Goal: Check status: Check status

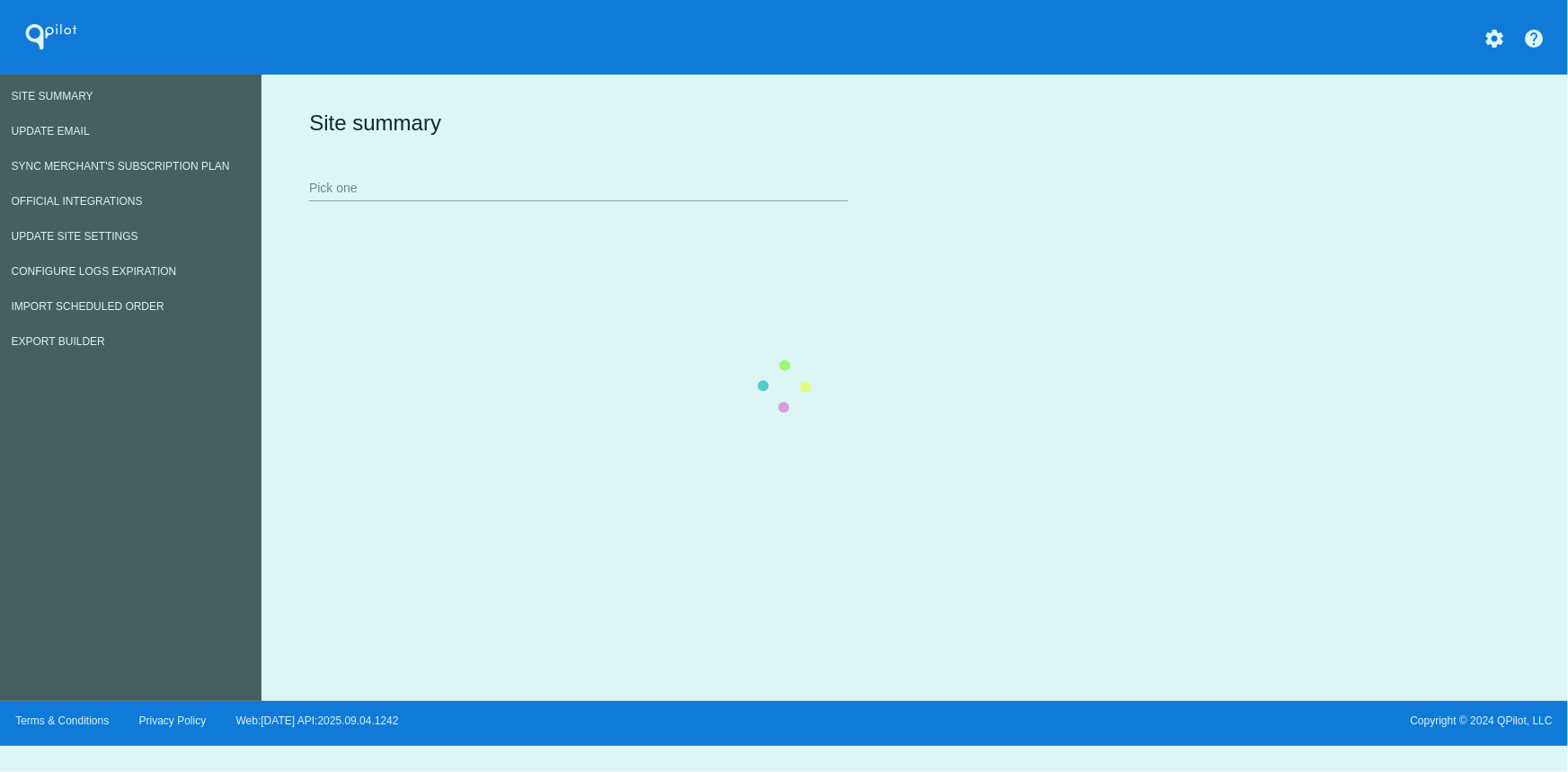
click at [404, 185] on input "Pick one" at bounding box center [578, 189] width 539 height 15
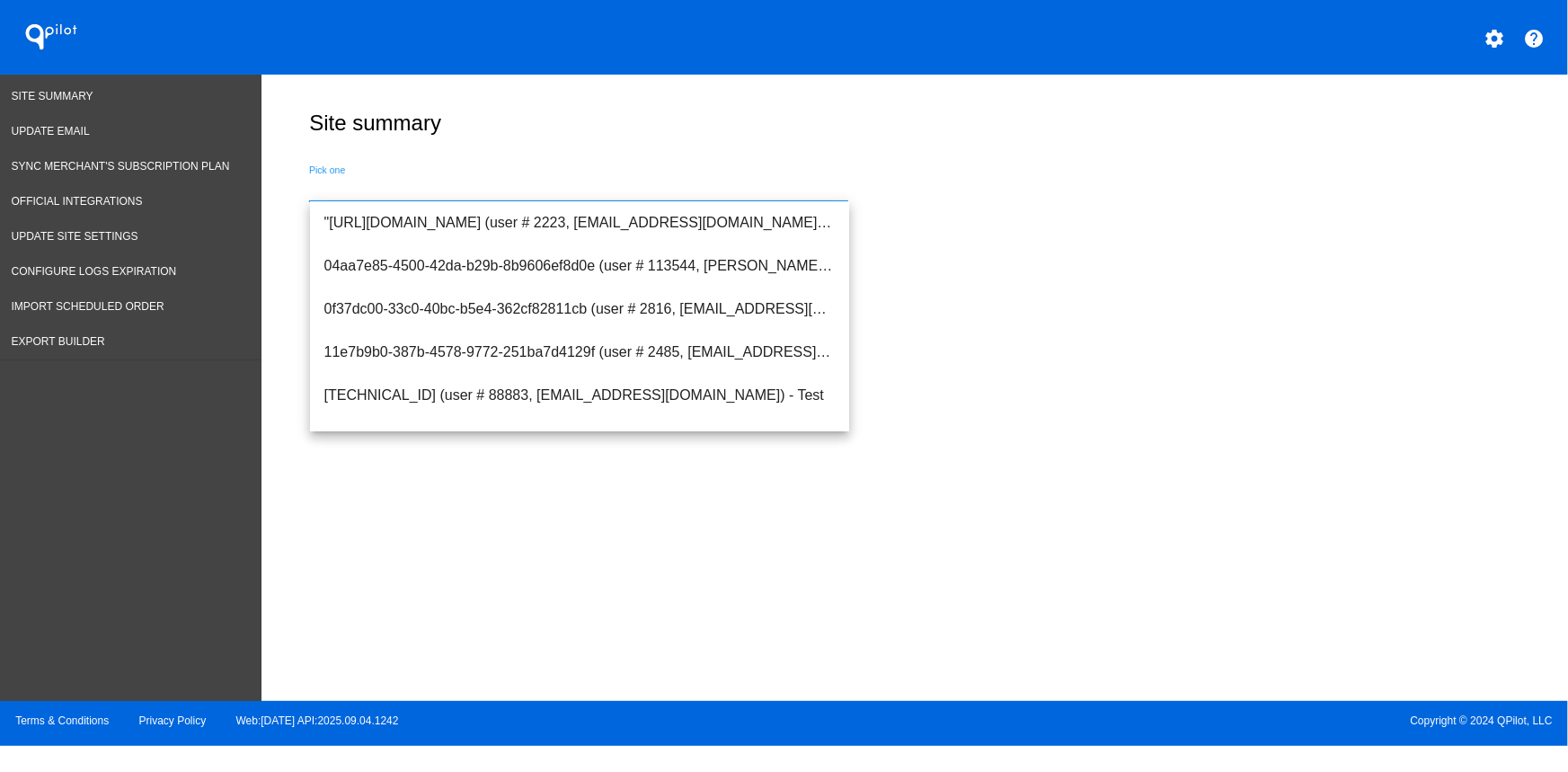
click at [444, 195] on input "Pick one" at bounding box center [578, 189] width 539 height 15
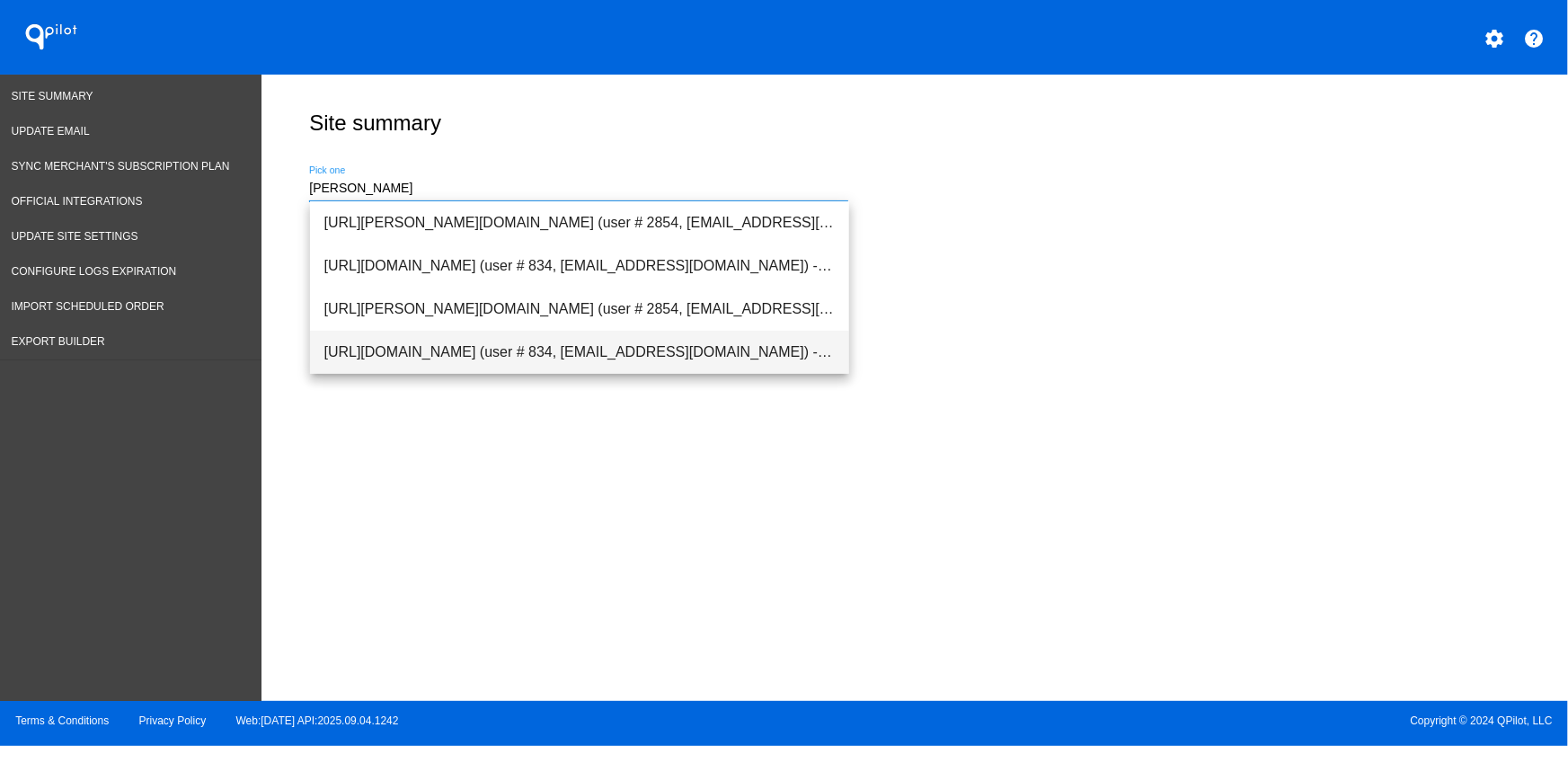
click at [486, 344] on span "[URL][DOMAIN_NAME] (user # 834, [EMAIL_ADDRESS][DOMAIN_NAME]) - Production" at bounding box center [579, 352] width 510 height 43
type input "[URL][DOMAIN_NAME] (user # 834, [EMAIL_ADDRESS][DOMAIN_NAME]) - Production"
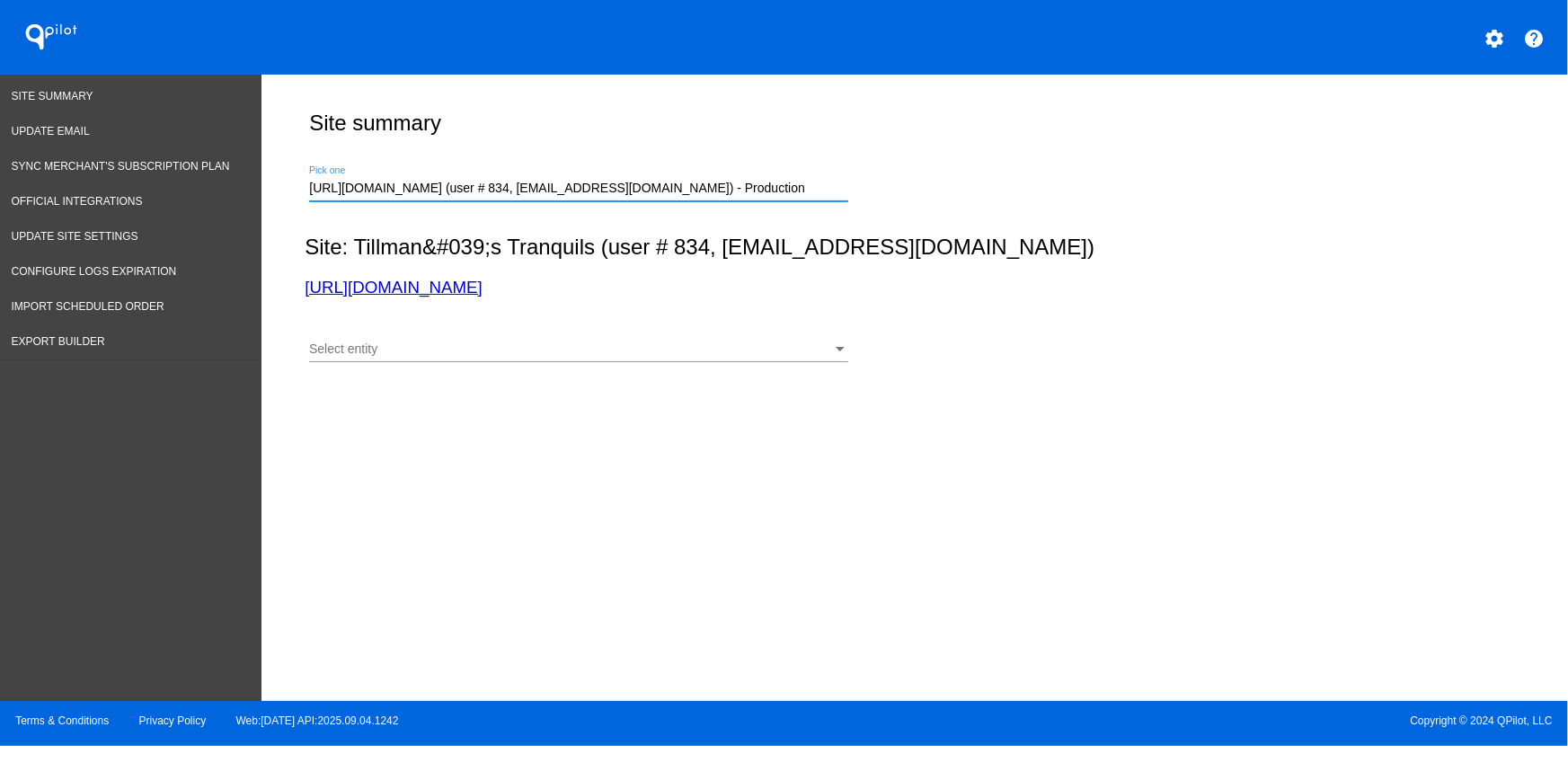
click at [368, 351] on span "Select entity" at bounding box center [343, 349] width 68 height 15
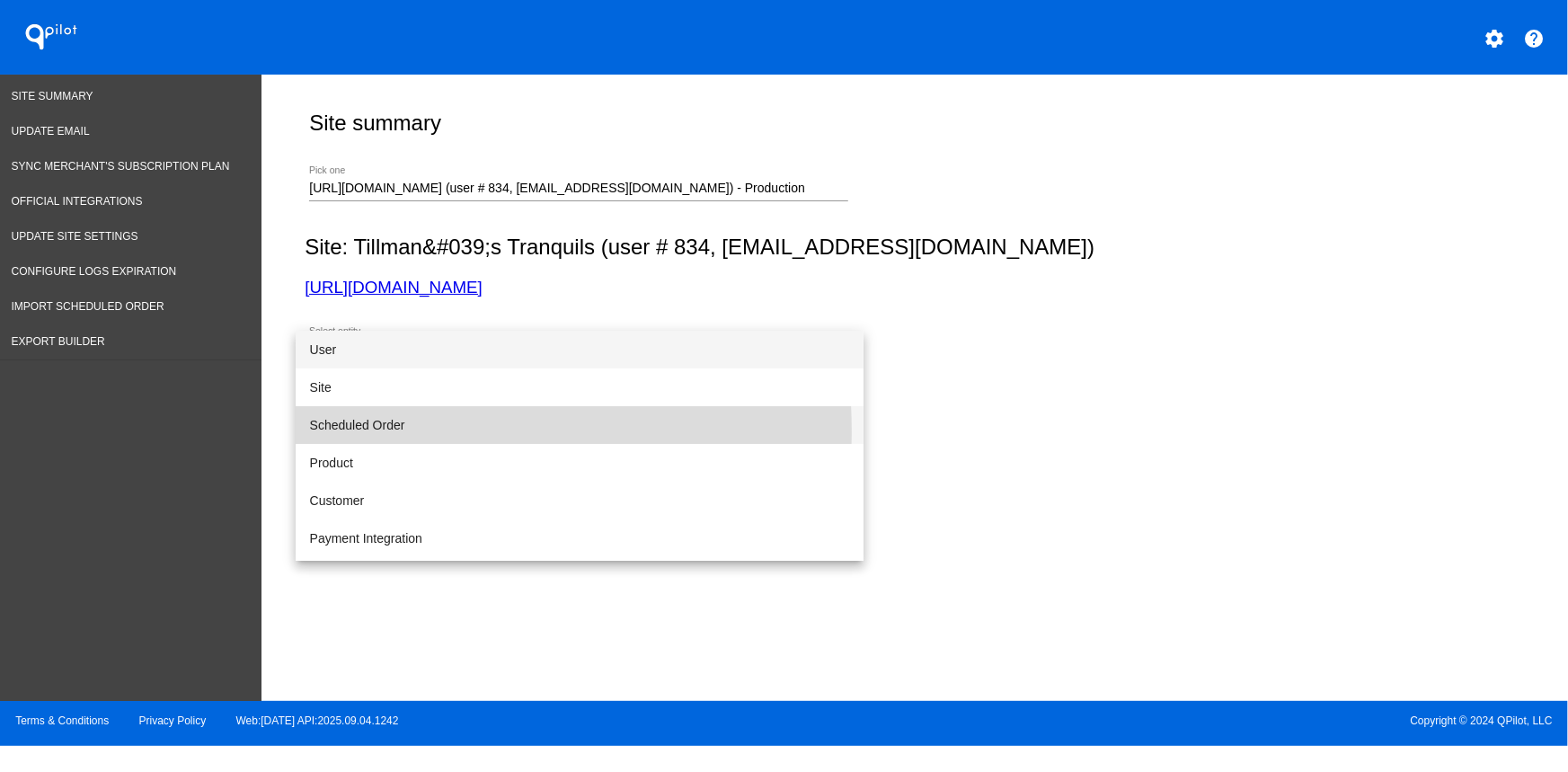
click at [387, 431] on span "Scheduled Order" at bounding box center [579, 424] width 539 height 38
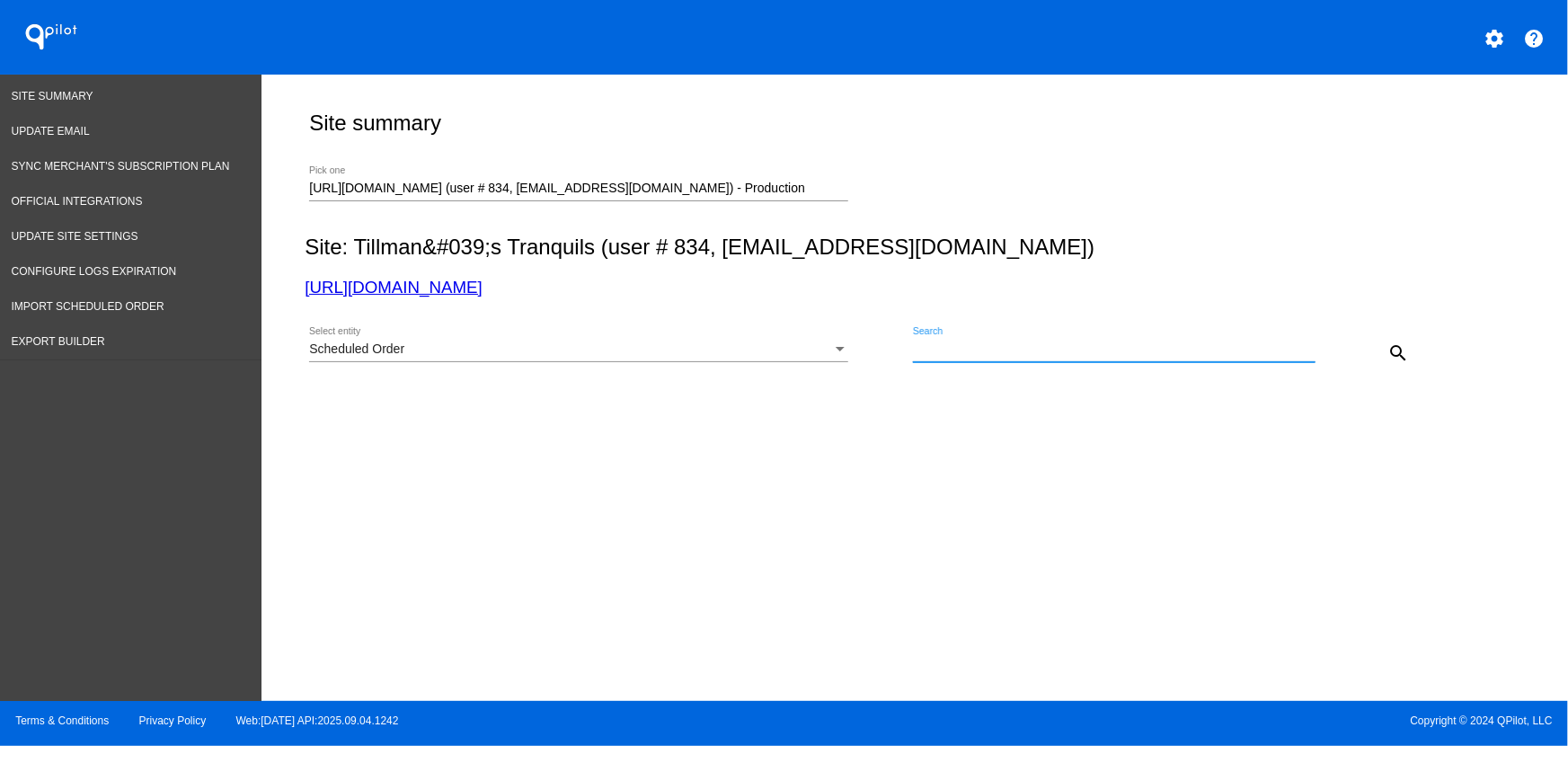
click at [1077, 351] on input "Search" at bounding box center [1114, 350] width 402 height 15
paste input "1031154"
type input "1031154"
click at [1406, 352] on mat-icon "search" at bounding box center [1397, 352] width 21 height 21
click at [521, 170] on div "[URL][DOMAIN_NAME] (user # 834, [EMAIL_ADDRESS][DOMAIN_NAME]) - Production Pick…" at bounding box center [578, 184] width 539 height 35
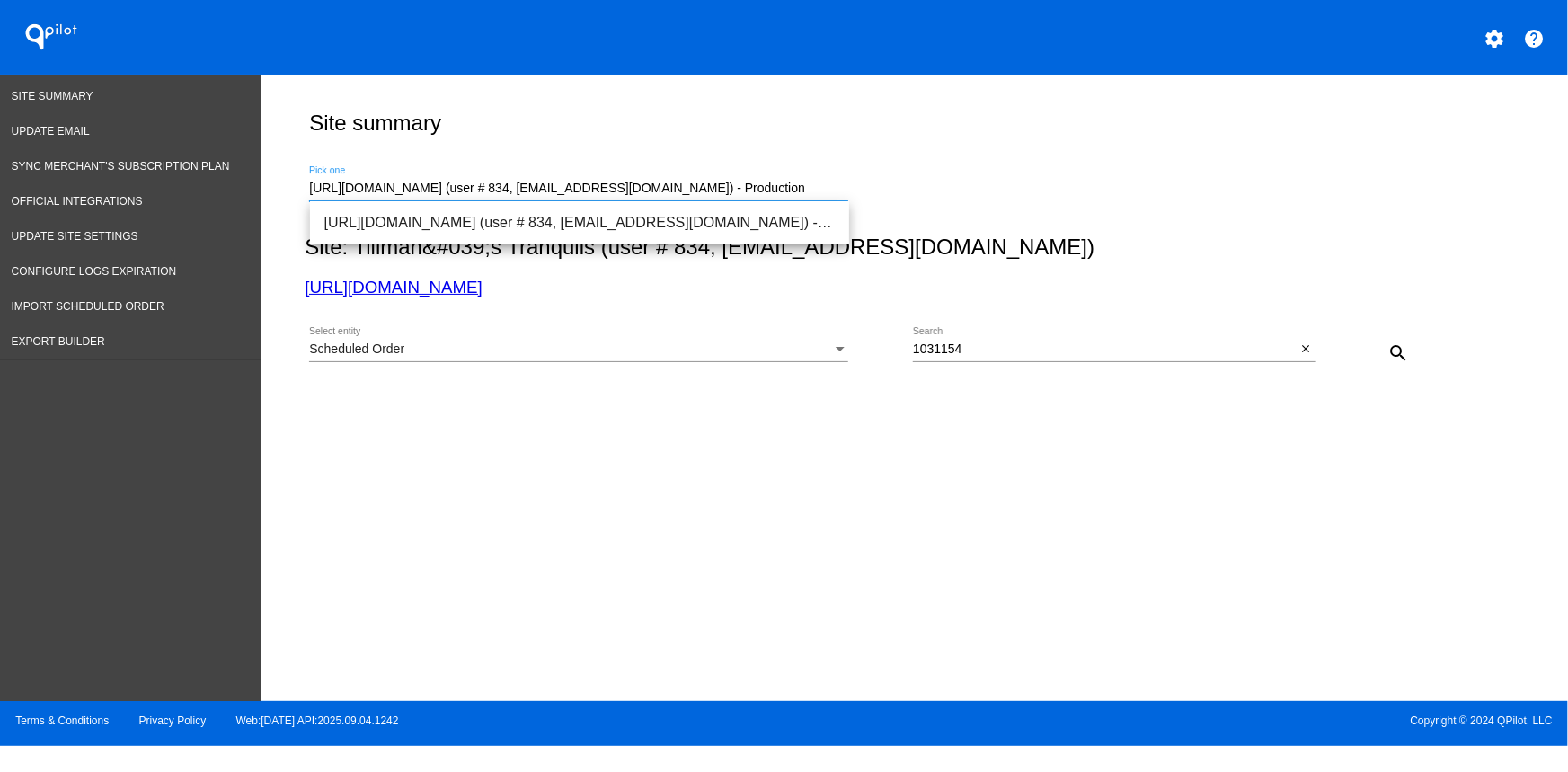
click at [525, 184] on input "[URL][DOMAIN_NAME] (user # 834, [EMAIL_ADDRESS][DOMAIN_NAME]) - Production" at bounding box center [578, 189] width 539 height 15
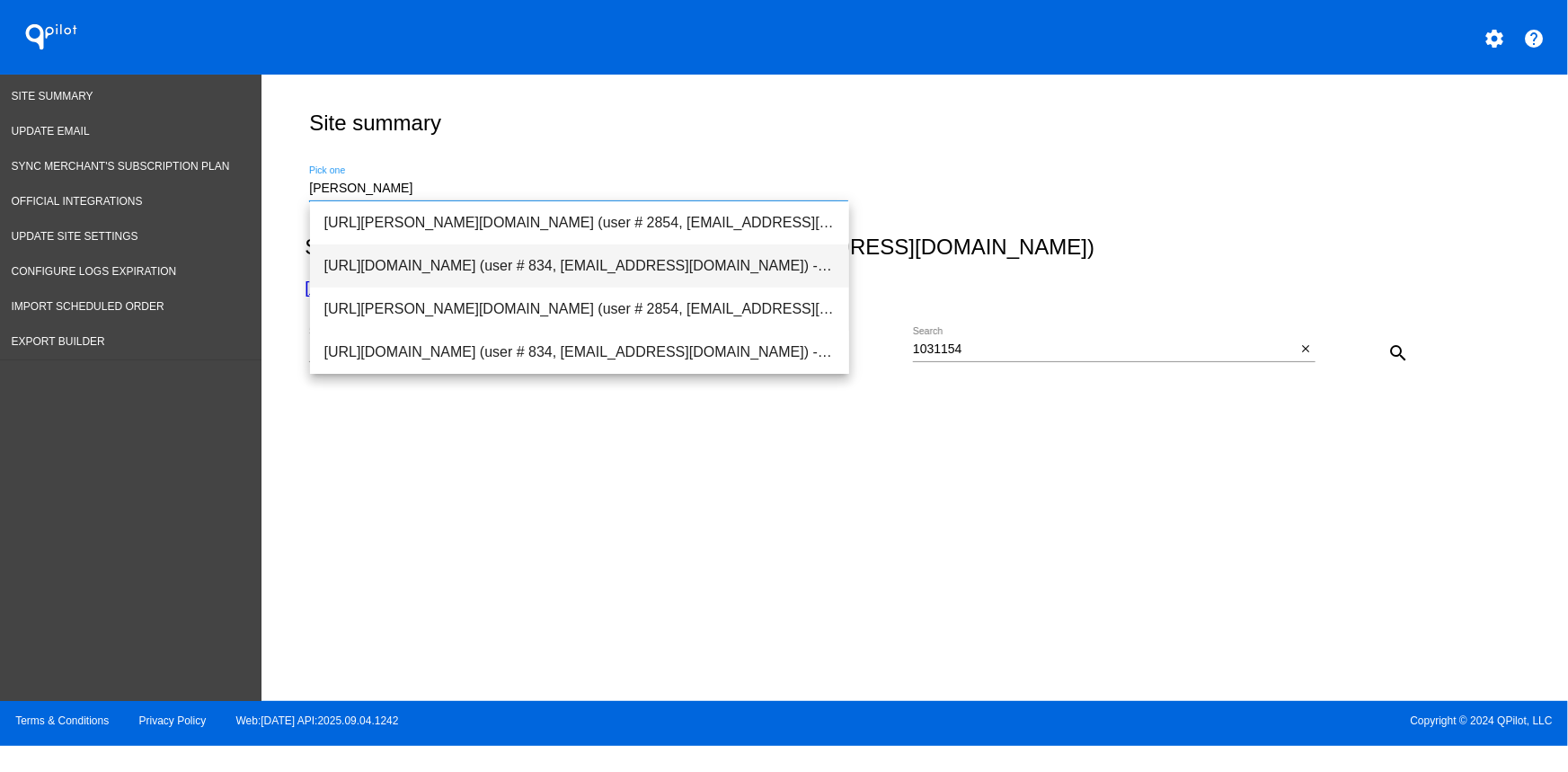
click at [488, 268] on span "[URL][DOMAIN_NAME] (user # 834, [EMAIL_ADDRESS][DOMAIN_NAME]) - Production" at bounding box center [579, 265] width 510 height 43
type input "[URL][DOMAIN_NAME] (user # 834, [EMAIL_ADDRESS][DOMAIN_NAME]) - Production"
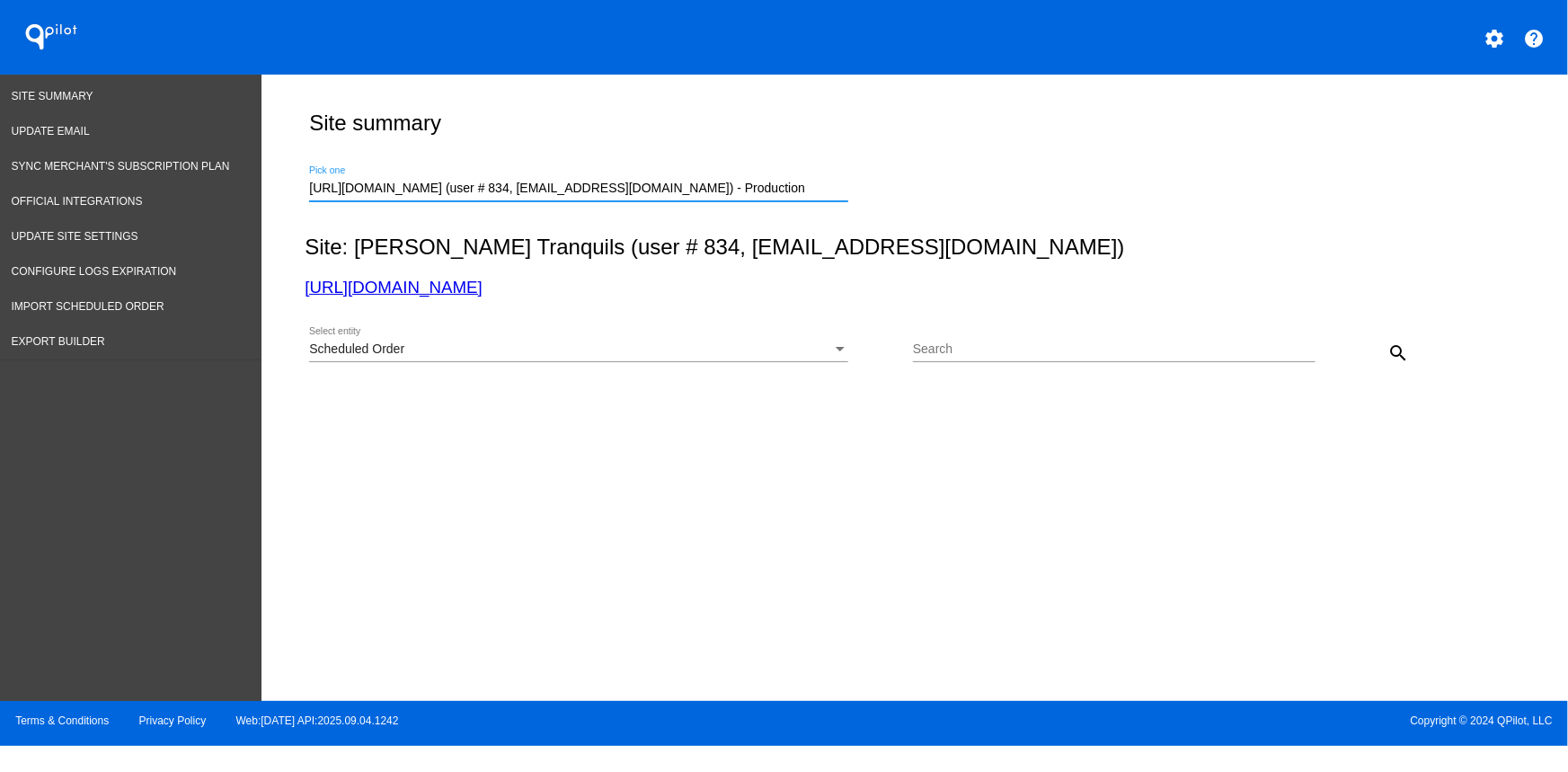
click at [977, 323] on div "Scheduled Order Select entity Search search" at bounding box center [911, 346] width 1212 height 63
click at [978, 342] on input "Search" at bounding box center [1114, 350] width 402 height 15
paste input "1031154"
type input "1031154"
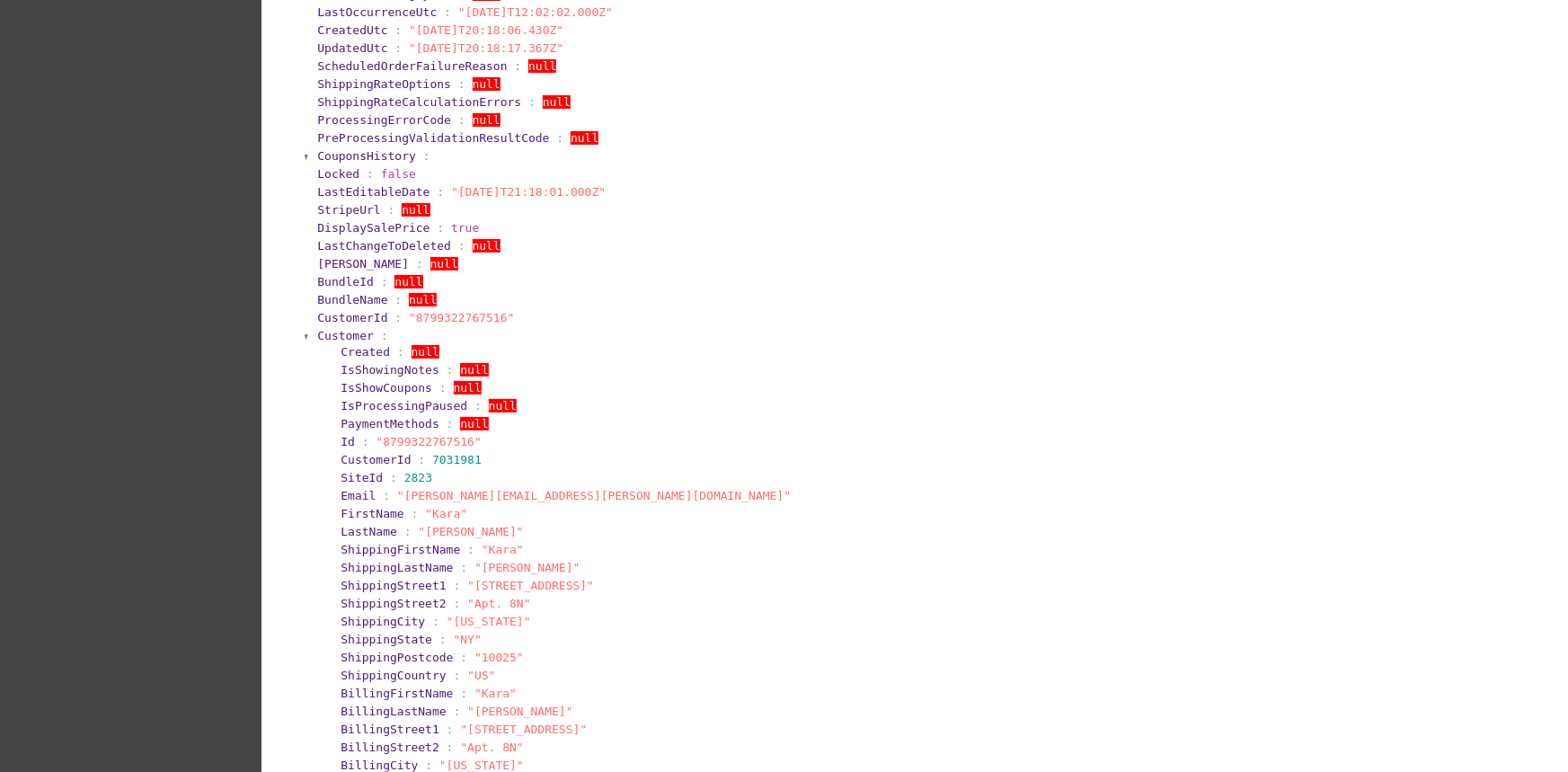
scroll to position [433, 0]
click at [333, 337] on span "Customer" at bounding box center [346, 330] width 57 height 14
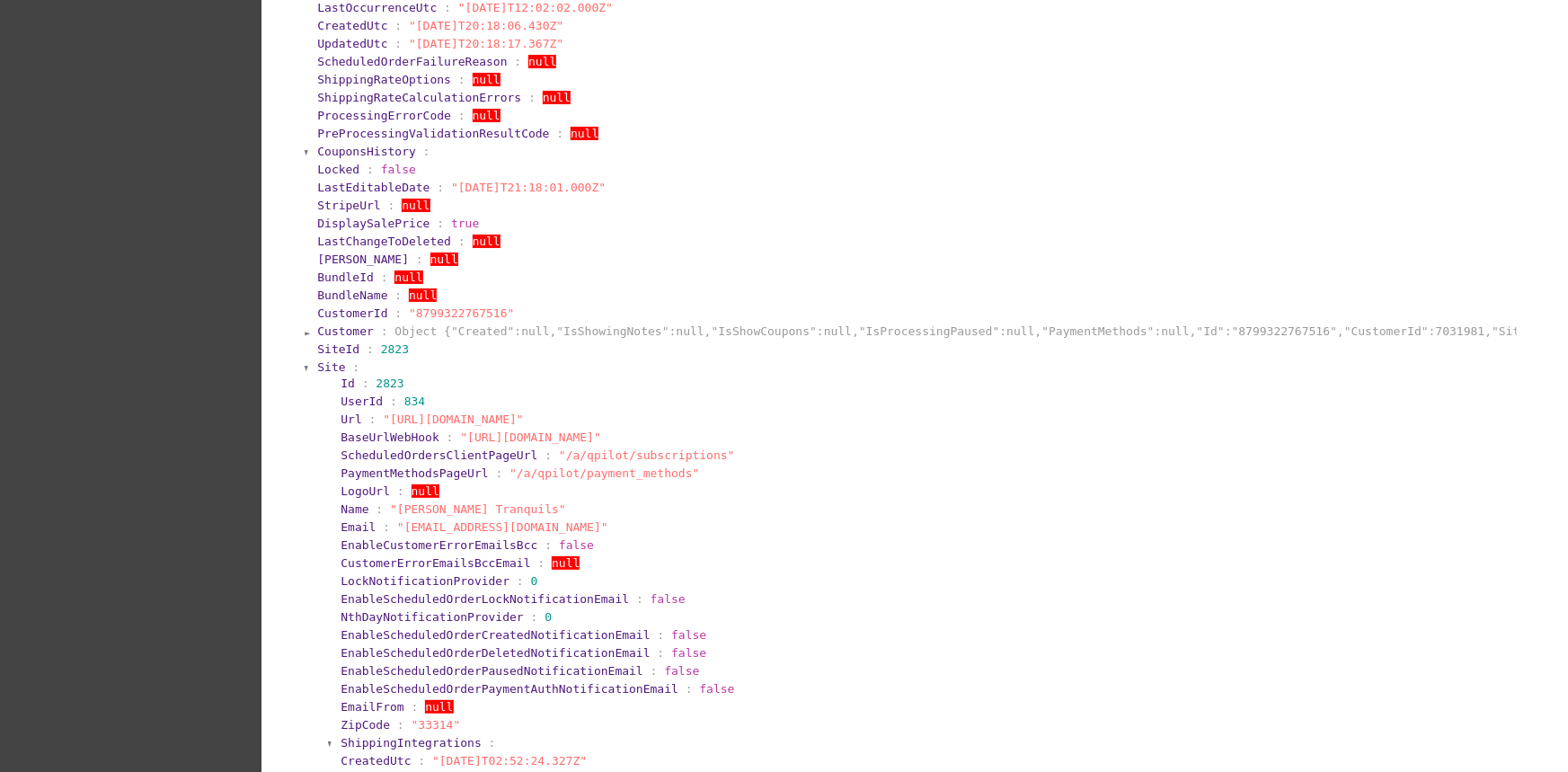
click at [326, 374] on span "Site" at bounding box center [331, 366] width 28 height 14
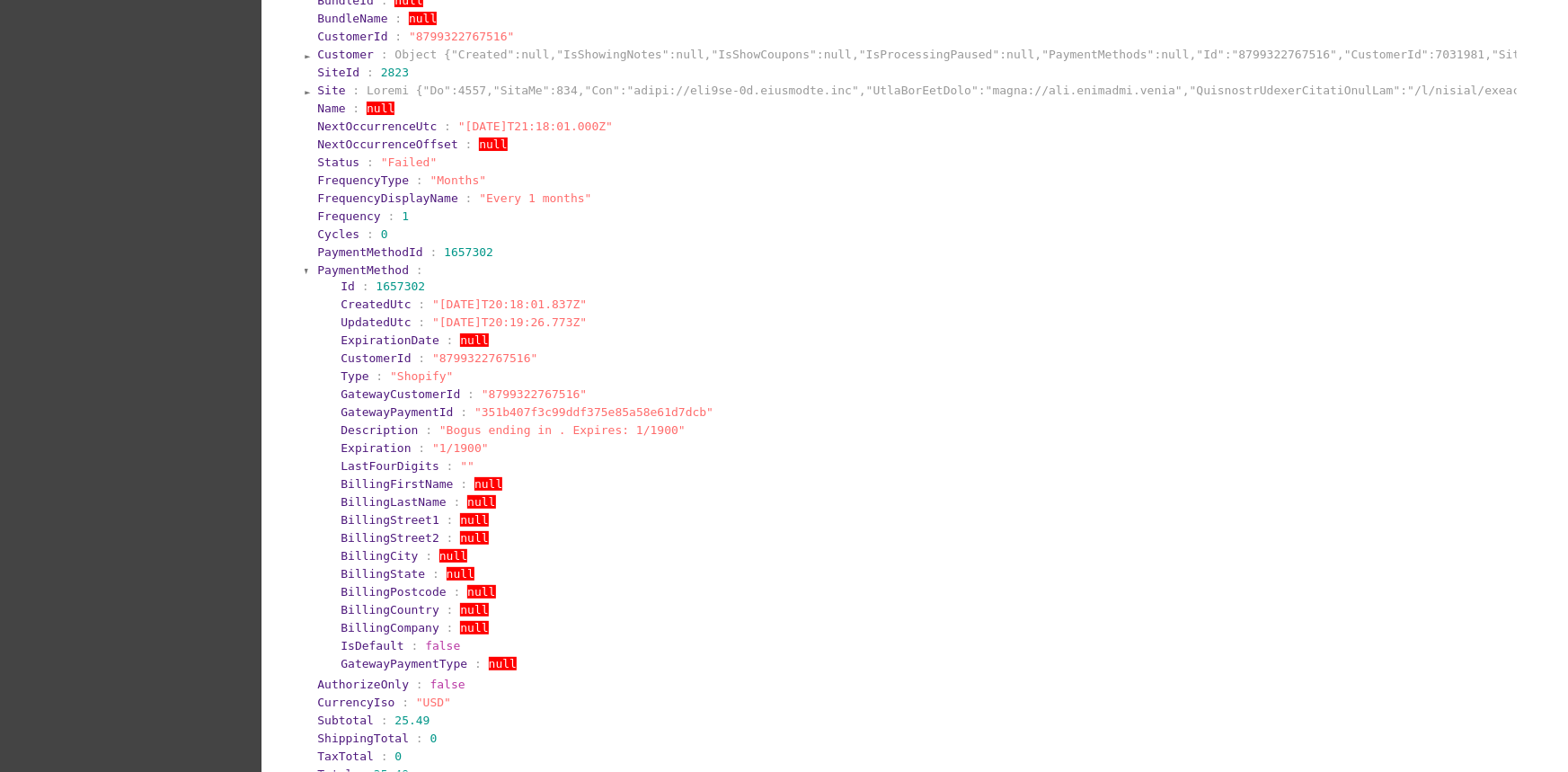
scroll to position [709, 0]
click at [1337, 312] on section "CreatedUtc : "[DATE]T20:18:01.837Z"" at bounding box center [925, 305] width 1170 height 14
